Goal: Entertainment & Leisure: Browse casually

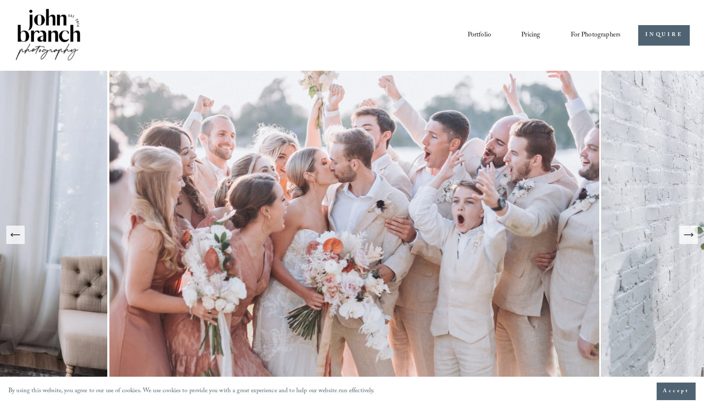
click at [686, 236] on icon "Next Slide" at bounding box center [688, 235] width 12 height 12
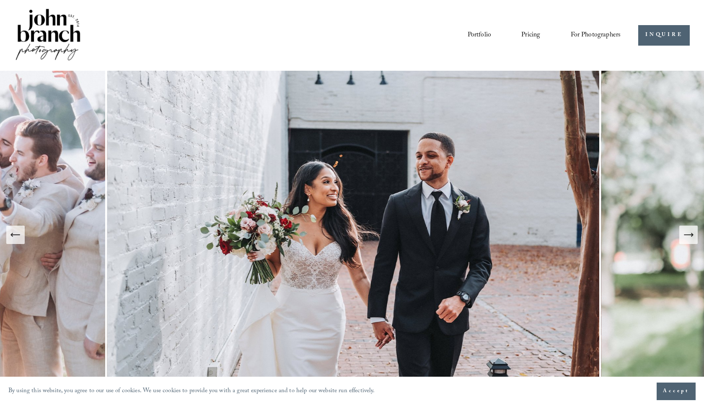
click at [689, 233] on icon "Next Slide" at bounding box center [688, 235] width 12 height 12
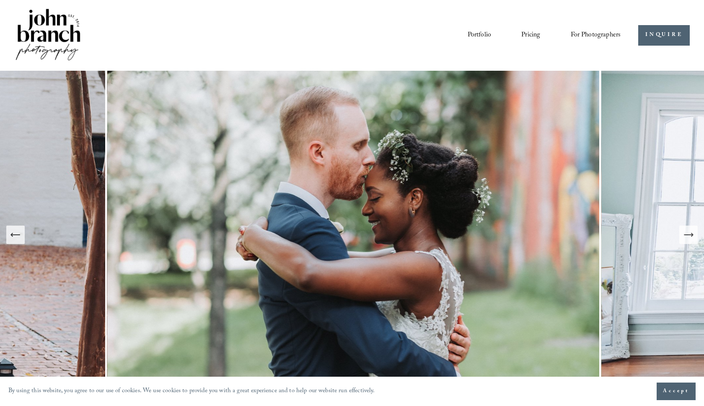
click at [688, 234] on icon "Next Slide" at bounding box center [688, 235] width 12 height 12
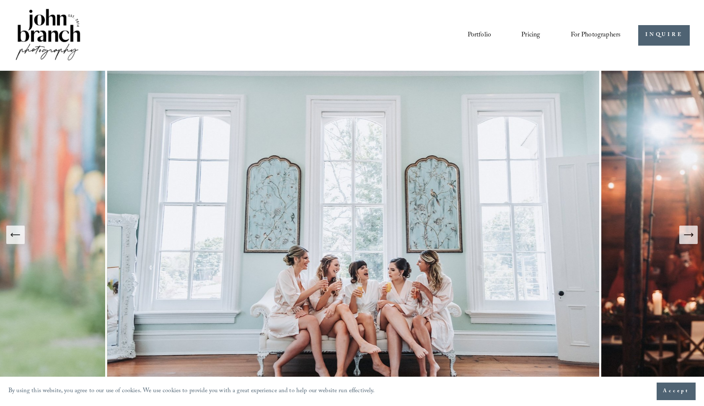
click at [689, 232] on icon "Next Slide" at bounding box center [688, 235] width 12 height 12
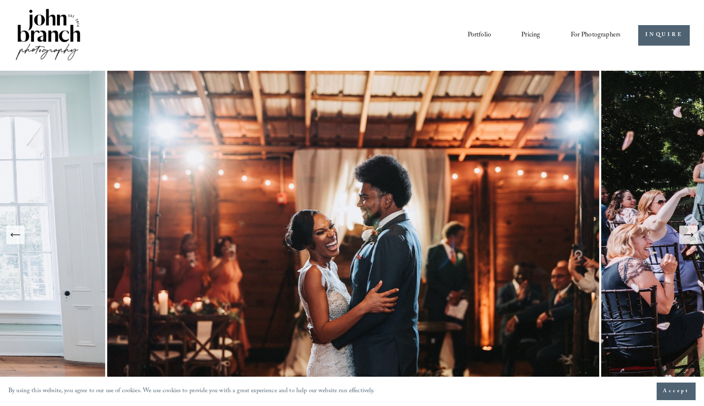
click at [687, 233] on icon "Next Slide" at bounding box center [688, 235] width 12 height 12
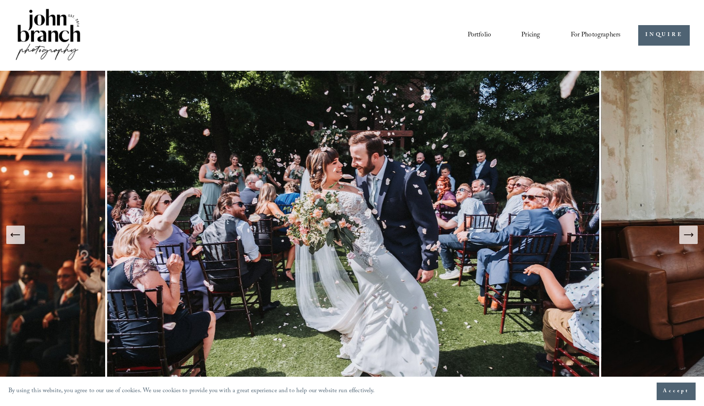
click at [687, 236] on icon "Next Slide" at bounding box center [688, 235] width 12 height 12
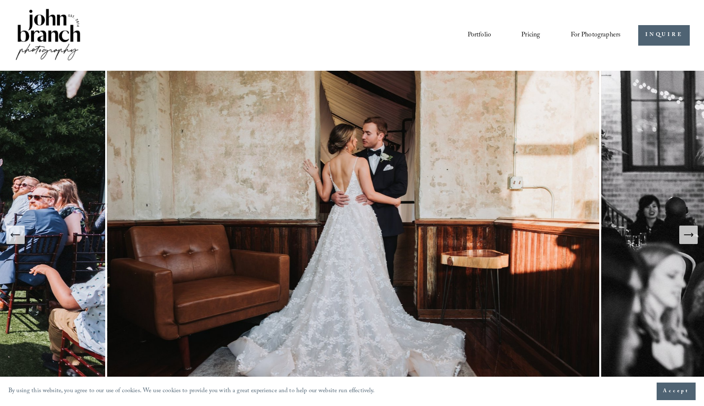
click at [687, 236] on icon "Next Slide" at bounding box center [688, 235] width 12 height 12
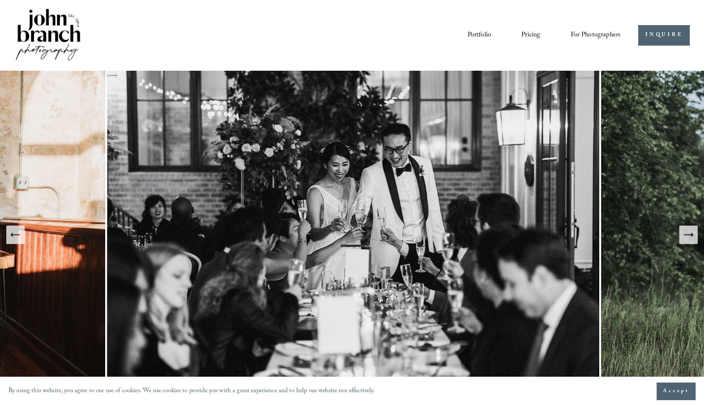
click at [687, 236] on icon "Next Slide" at bounding box center [688, 235] width 12 height 12
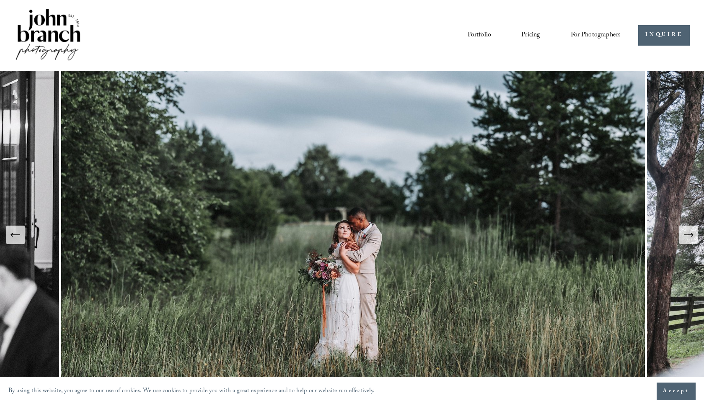
click at [686, 237] on icon "Next Slide" at bounding box center [688, 235] width 12 height 12
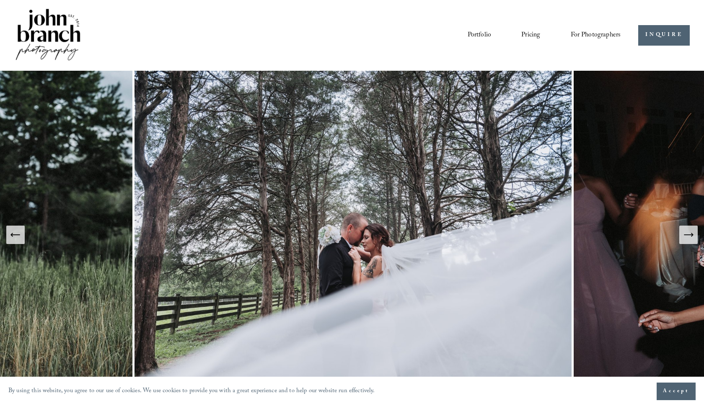
click at [686, 237] on icon "Next Slide" at bounding box center [688, 235] width 12 height 12
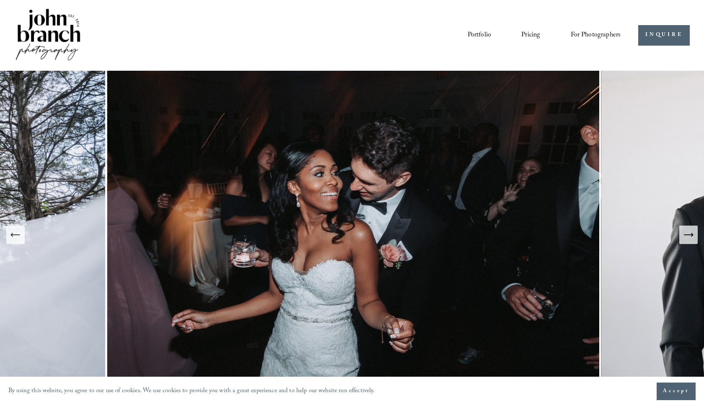
click at [687, 237] on icon "Next Slide" at bounding box center [688, 235] width 12 height 12
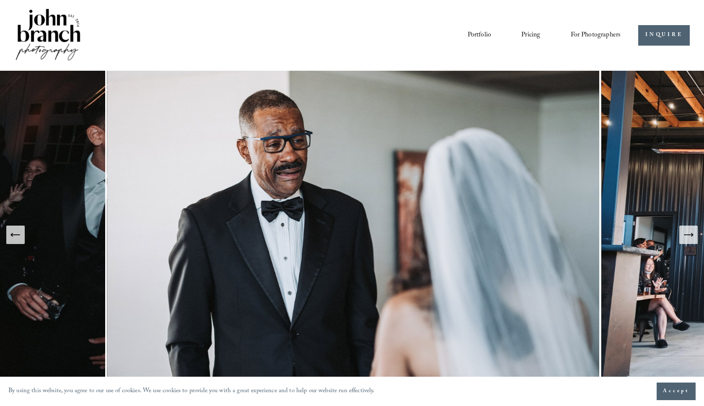
click at [687, 237] on icon "Next Slide" at bounding box center [688, 235] width 12 height 12
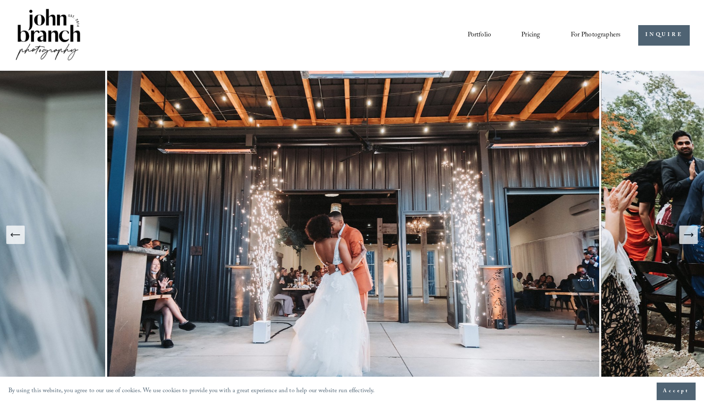
click at [687, 237] on icon "Next Slide" at bounding box center [688, 235] width 12 height 12
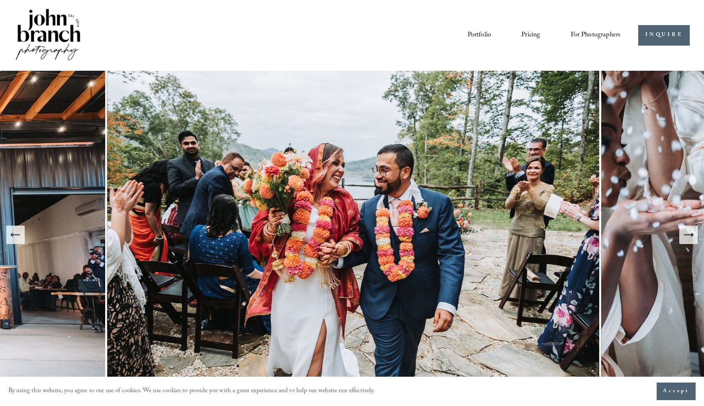
click at [687, 237] on icon "Next Slide" at bounding box center [688, 235] width 12 height 12
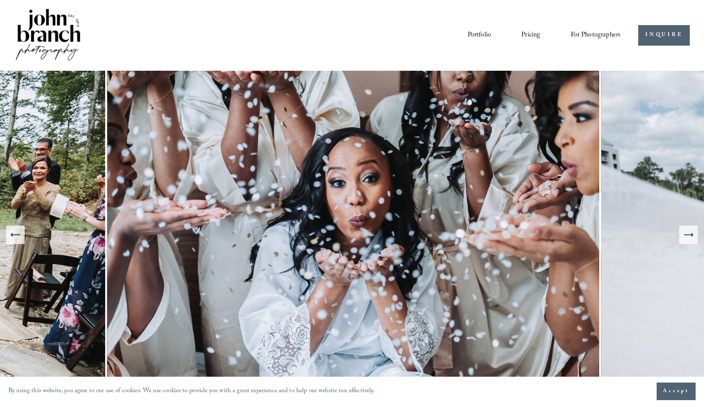
click at [687, 235] on icon "Next Slide" at bounding box center [688, 235] width 9 height 0
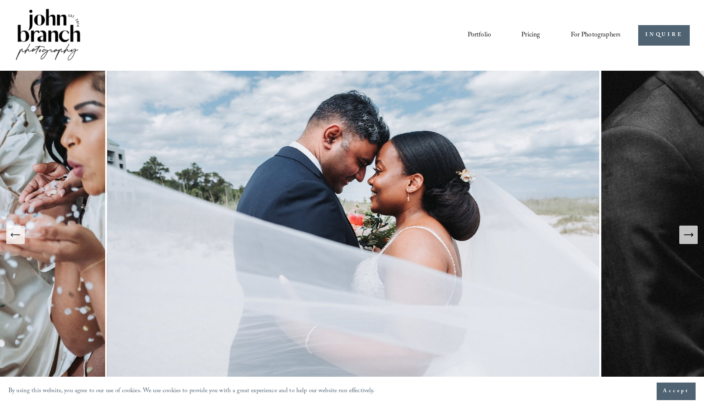
click at [687, 235] on icon "Next Slide" at bounding box center [688, 235] width 9 height 0
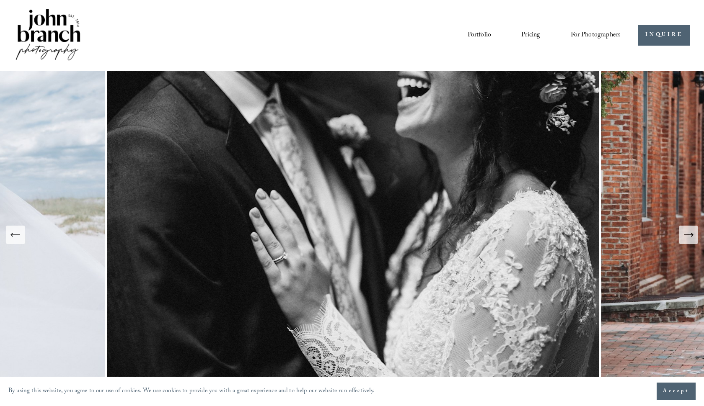
click at [687, 235] on icon "Next Slide" at bounding box center [688, 235] width 9 height 0
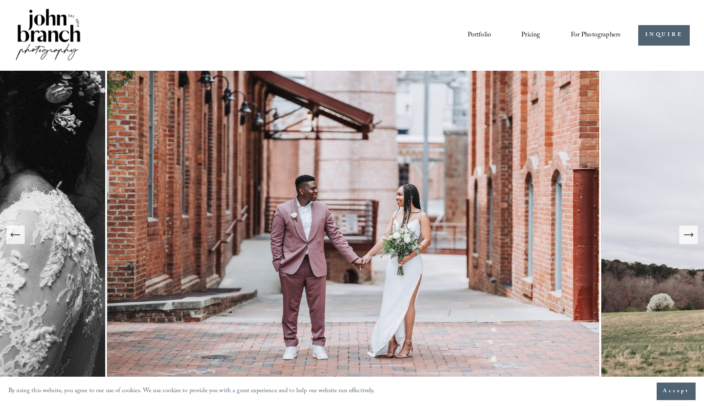
click at [687, 235] on icon "Next Slide" at bounding box center [688, 235] width 9 height 0
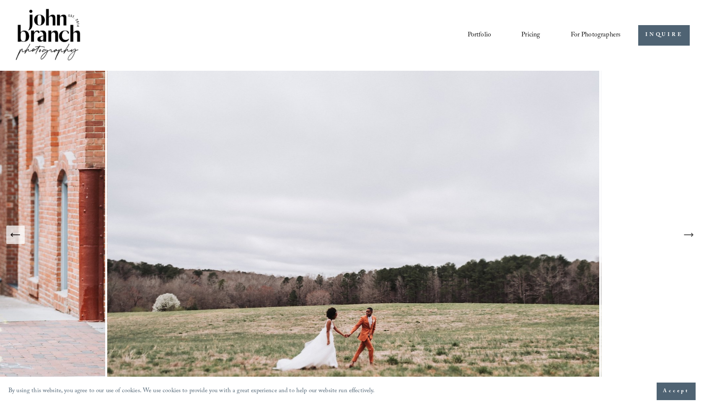
click at [687, 235] on icon "Next Slide" at bounding box center [688, 235] width 9 height 0
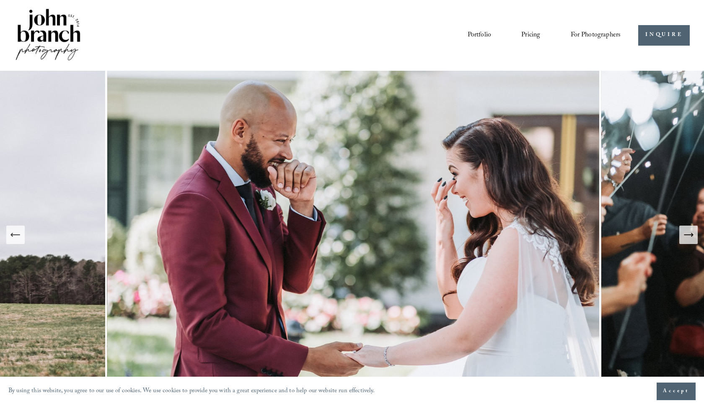
click at [687, 235] on icon "Next Slide" at bounding box center [688, 235] width 12 height 12
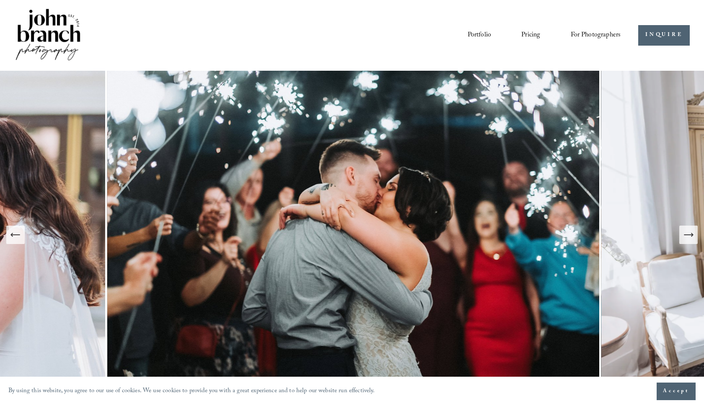
click at [687, 235] on icon "Next Slide" at bounding box center [688, 235] width 12 height 12
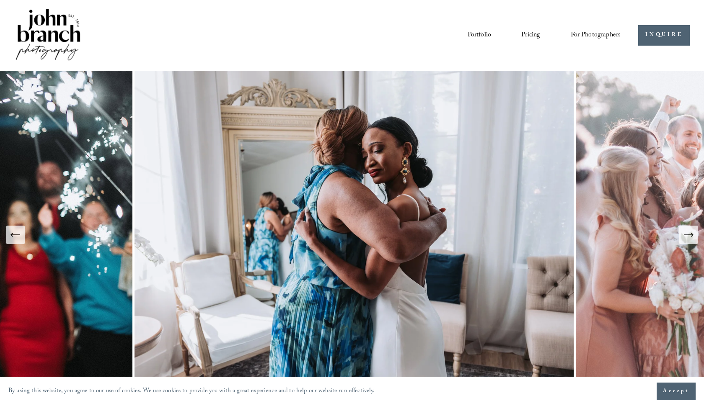
click at [688, 233] on icon "Next Slide" at bounding box center [688, 235] width 12 height 12
